Goal: Task Accomplishment & Management: Manage account settings

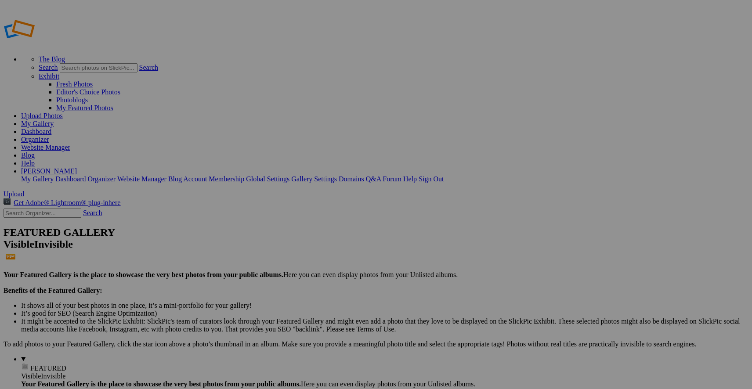
type input "[DATE] - [US_STATE] & [PERSON_NAME]"
click at [297, 239] on span "Create" at bounding box center [288, 242] width 18 height 7
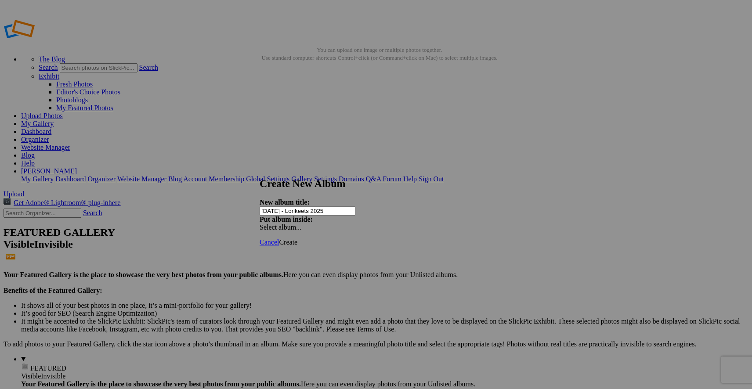
type input "4th November 2025 - Lorikeets 2025"
click at [297, 239] on span "Create" at bounding box center [288, 242] width 18 height 7
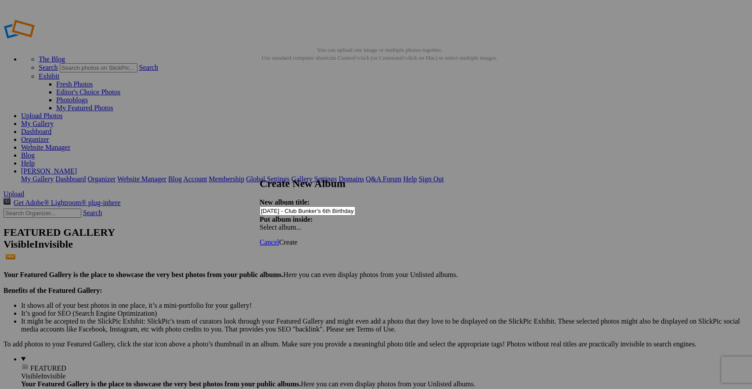
type input "4th November 2025 - Club Bunker's 6th Birthday"
click at [297, 239] on span "Create" at bounding box center [288, 242] width 18 height 7
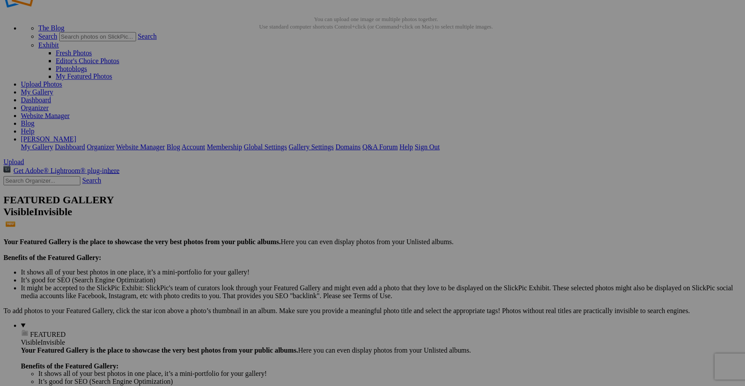
scroll to position [37, 0]
